Goal: Task Accomplishment & Management: Manage account settings

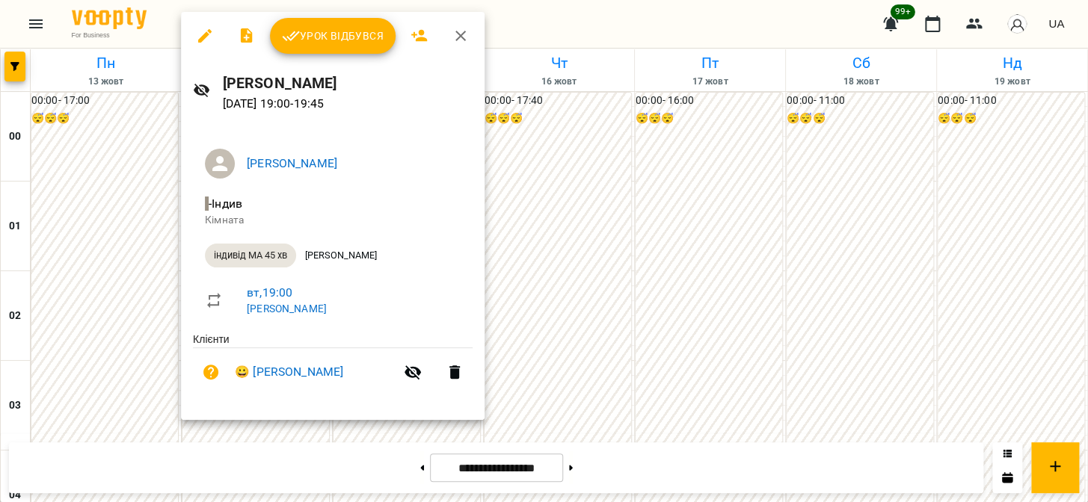
scroll to position [1585, 0]
click at [308, 31] on span "Урок відбувся" at bounding box center [333, 36] width 102 height 18
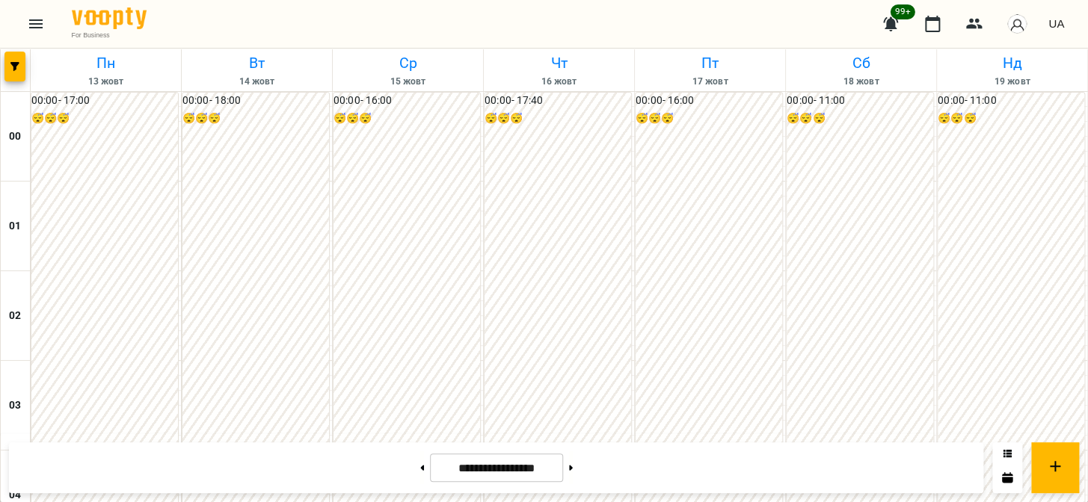
scroll to position [1585, 0]
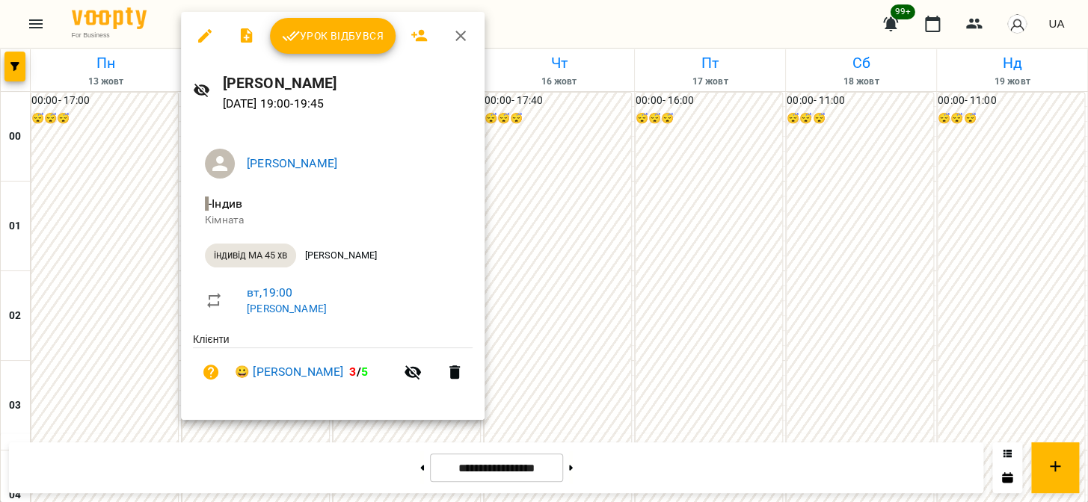
drag, startPoint x: 81, startPoint y: 338, endPoint x: 83, endPoint y: 312, distance: 25.5
click at [81, 337] on div at bounding box center [544, 251] width 1088 height 502
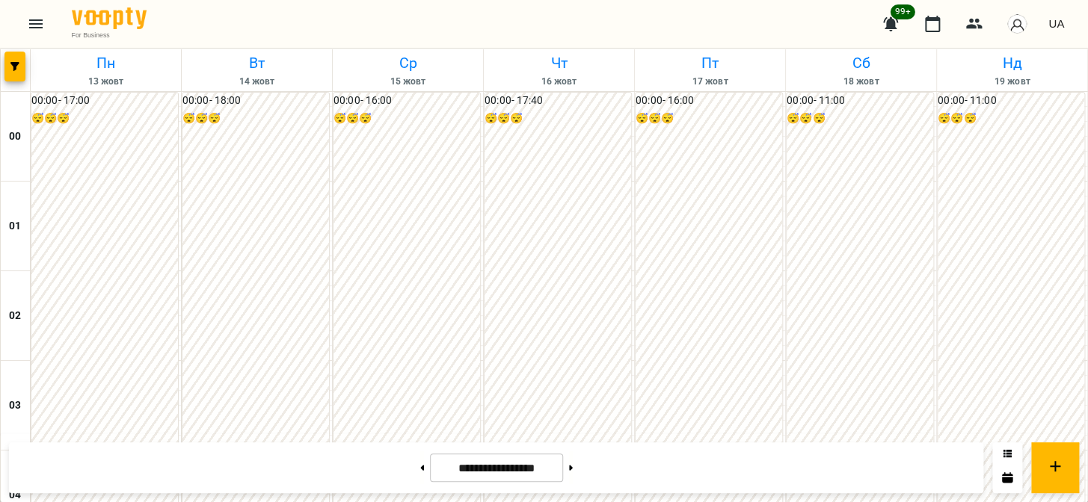
scroll to position [1492, 0]
